Goal: Task Accomplishment & Management: Manage account settings

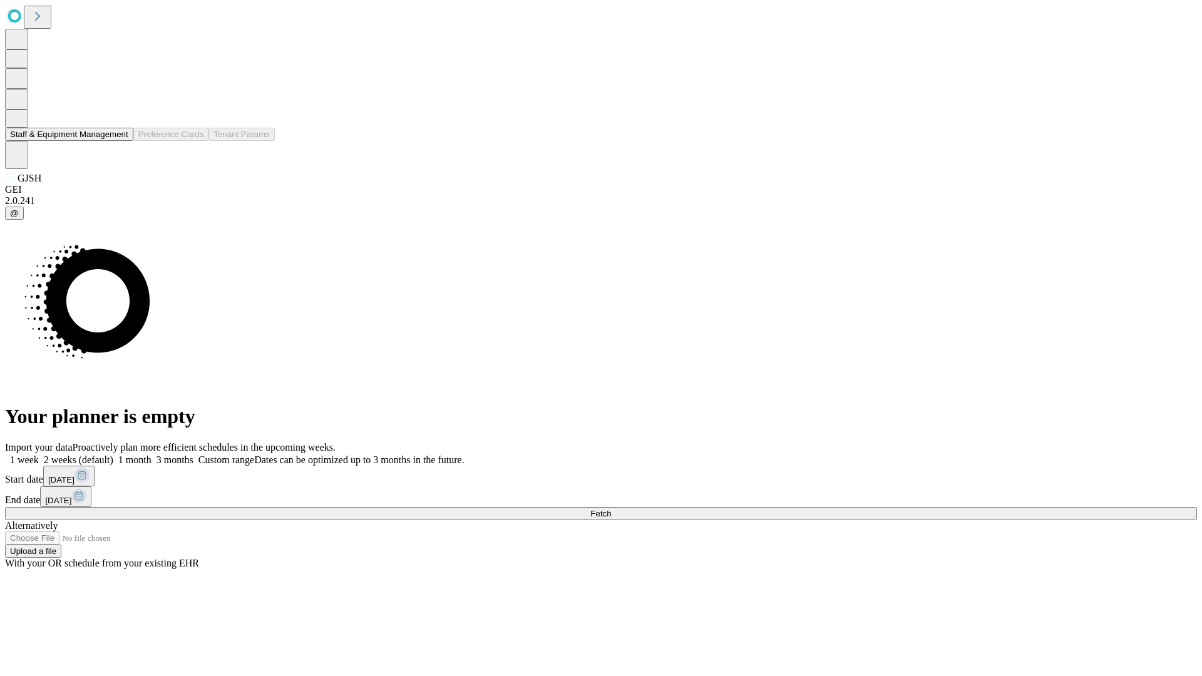
click at [120, 141] on button "Staff & Equipment Management" at bounding box center [69, 134] width 128 height 13
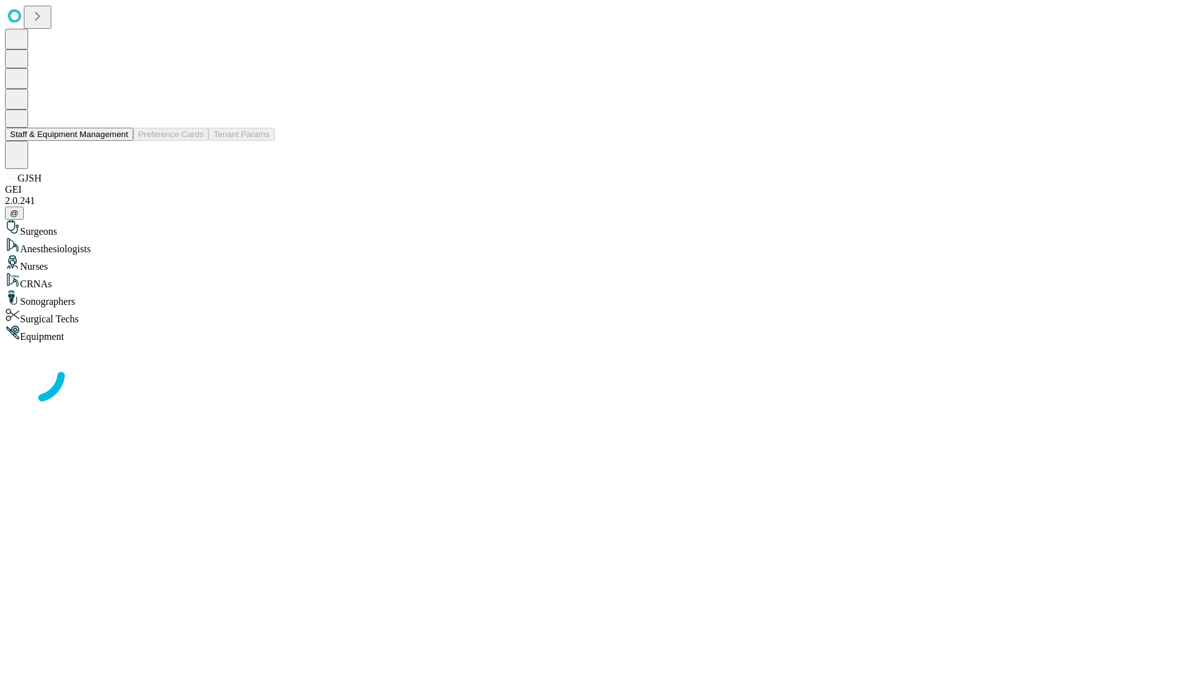
click at [120, 141] on button "Staff & Equipment Management" at bounding box center [69, 134] width 128 height 13
